Goal: Task Accomplishment & Management: Use online tool/utility

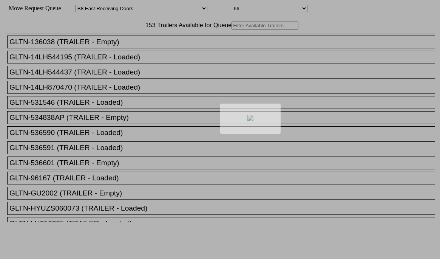
select select "536"
select select "8234"
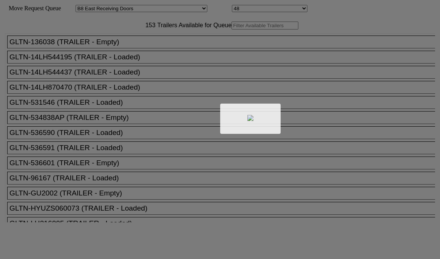
click at [157, 40] on div at bounding box center [220, 129] width 440 height 259
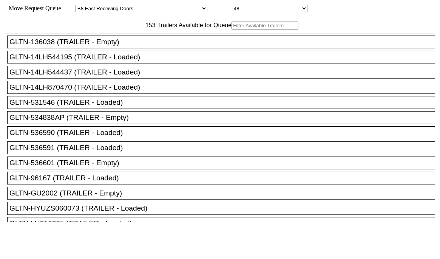
click at [232, 29] on input "text" at bounding box center [265, 26] width 67 height 8
paste input "HGIU642621"
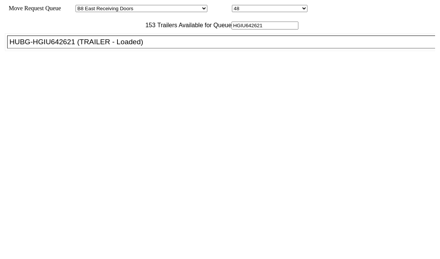
type input "HGIU642621"
click at [148, 46] on div "HUBG-HGIU642621 (TRAILER - Loaded)" at bounding box center [224, 42] width 430 height 8
